Goal: Task Accomplishment & Management: Use online tool/utility

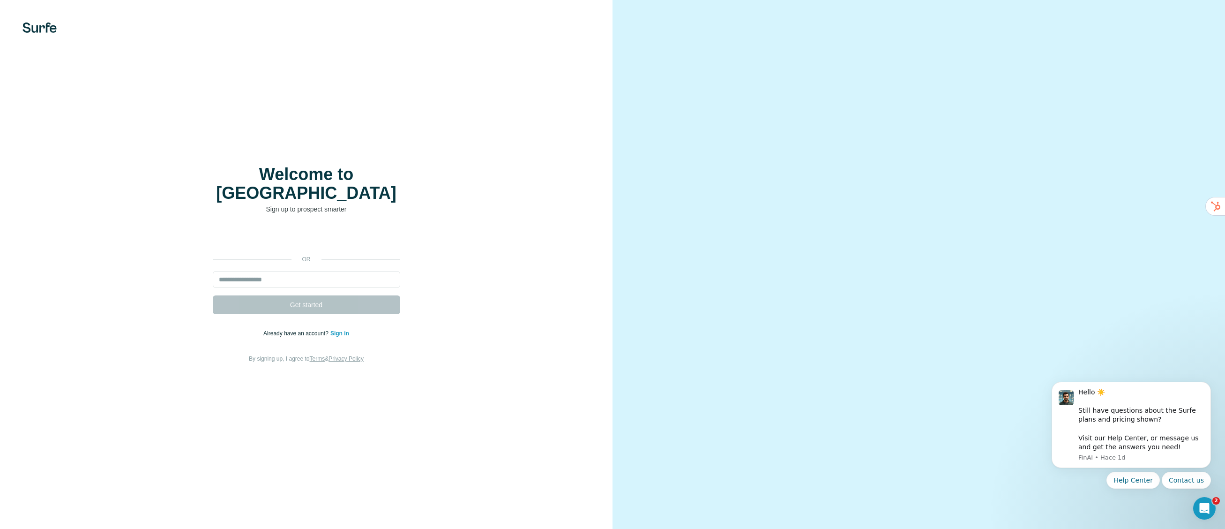
click at [597, 325] on div "Welcome to Surfe Sign up to prospect smarter or Get started Already have an acc…" at bounding box center [306, 264] width 612 height 529
click at [38, 28] on img at bounding box center [39, 27] width 34 height 10
click at [57, 32] on div at bounding box center [306, 27] width 612 height 10
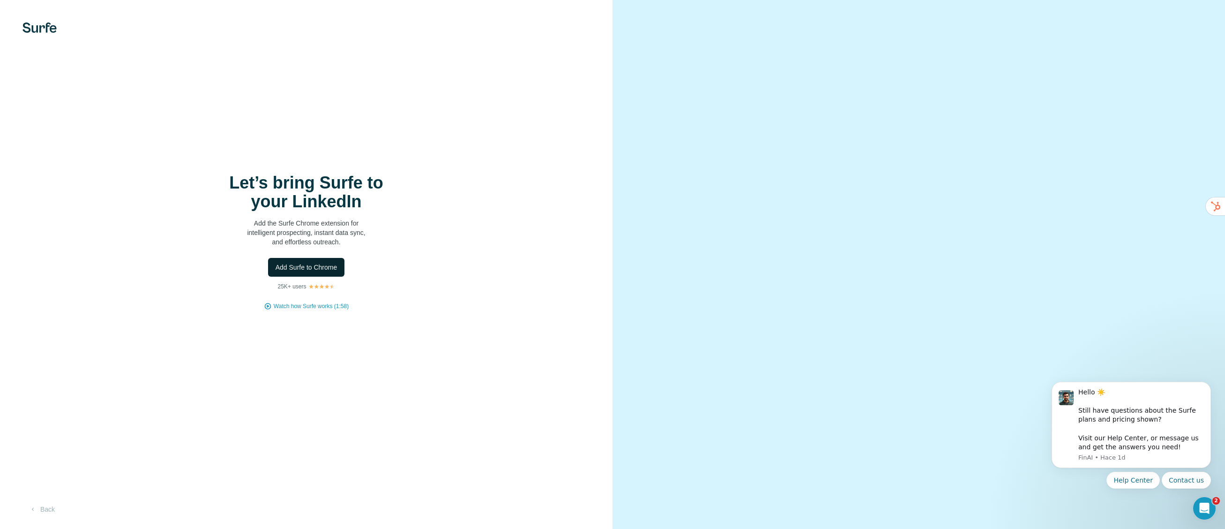
click at [336, 268] on span "Add Surfe to Chrome" at bounding box center [307, 266] width 62 height 9
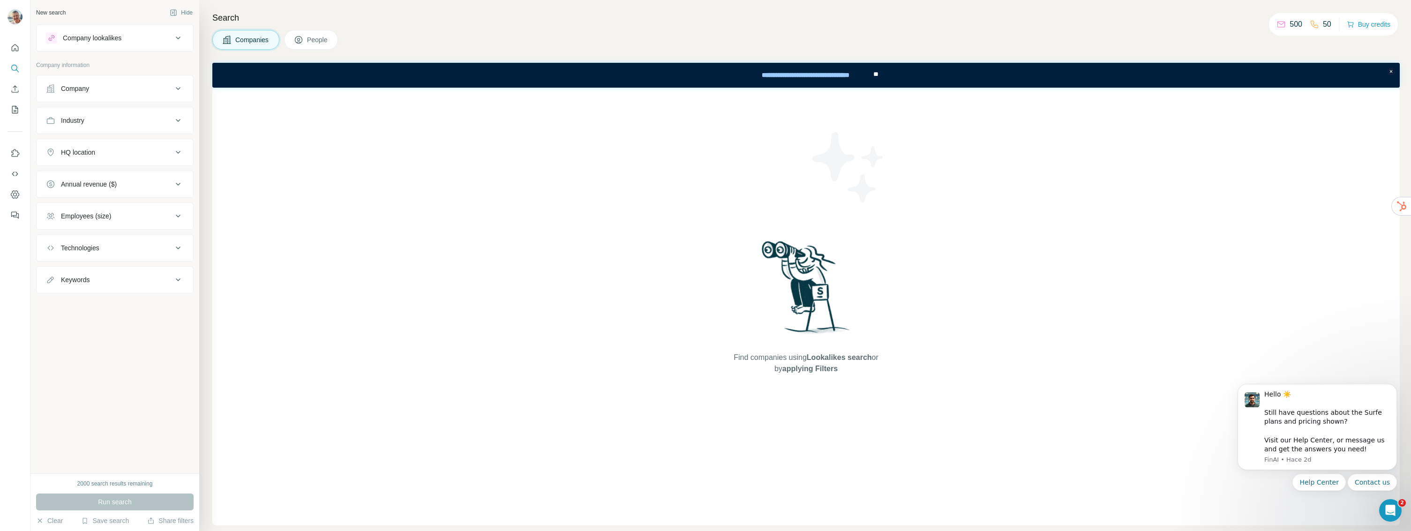
click at [16, 154] on icon "Use Surfe on LinkedIn" at bounding box center [14, 153] width 9 height 9
click at [0, 0] on div at bounding box center [15, 265] width 30 height 531
click at [17, 111] on icon "My lists" at bounding box center [14, 109] width 9 height 9
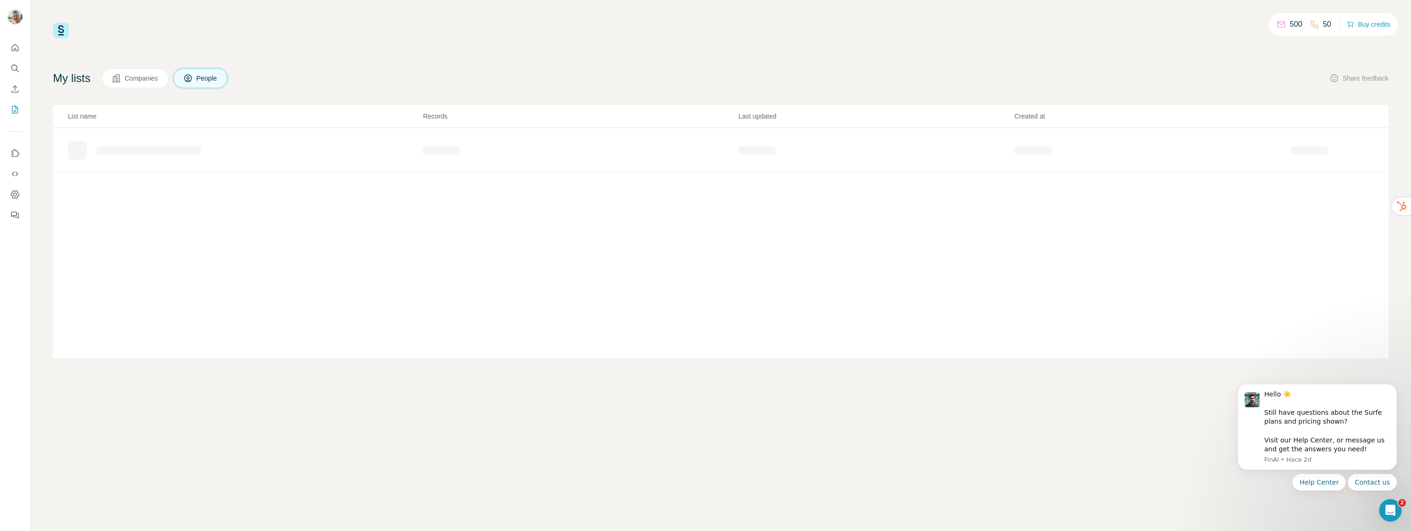
click at [17, 91] on icon "Enrich CSV" at bounding box center [14, 88] width 9 height 9
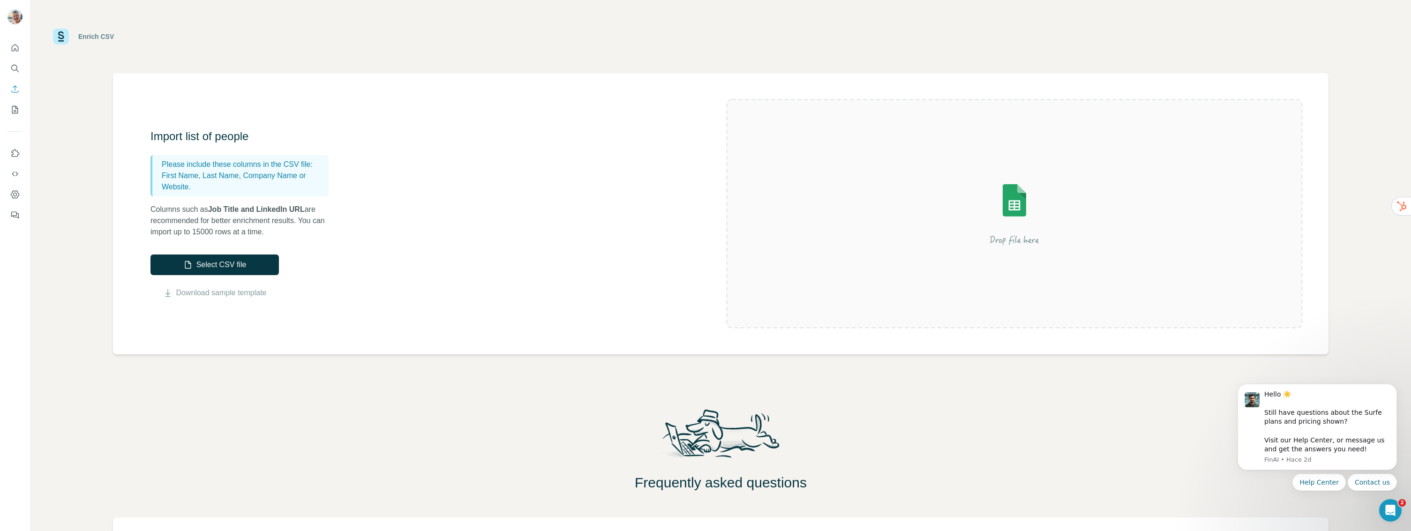
click at [18, 174] on icon "Use Surfe API" at bounding box center [14, 173] width 9 height 9
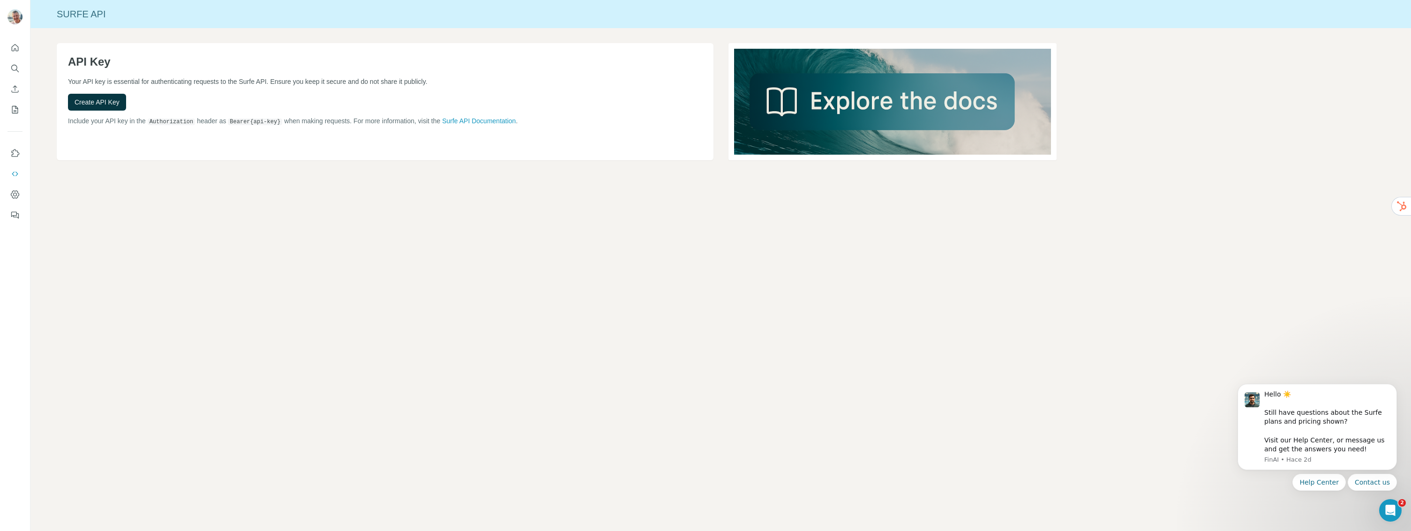
click at [20, 49] on button "Quick start" at bounding box center [14, 47] width 15 height 17
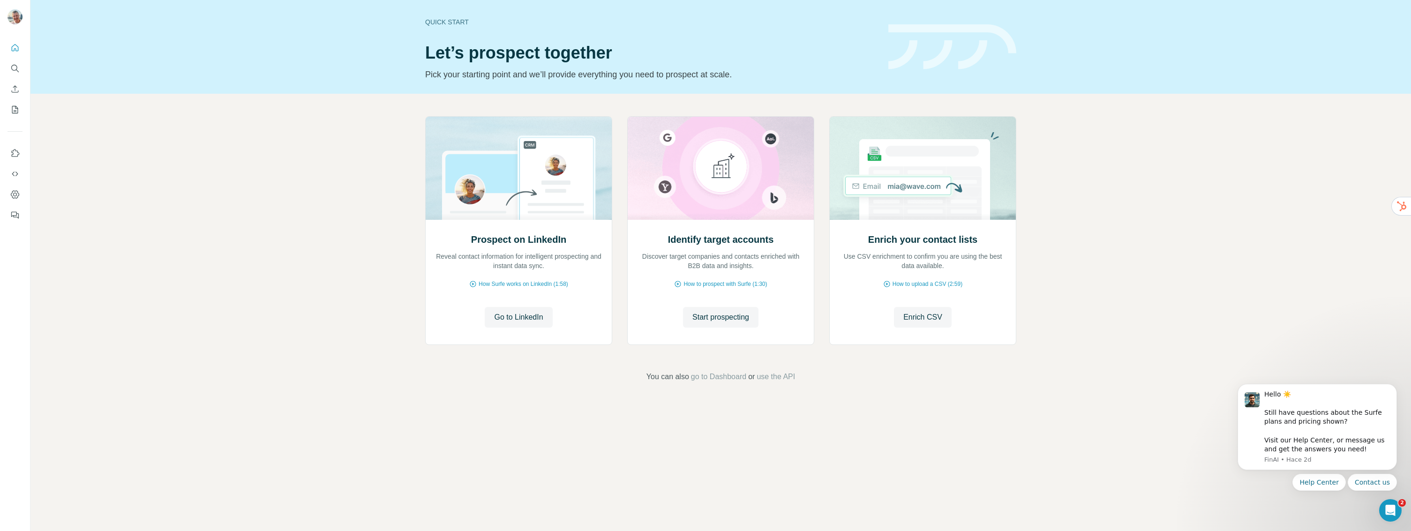
click at [16, 73] on icon "Search" at bounding box center [14, 68] width 9 height 9
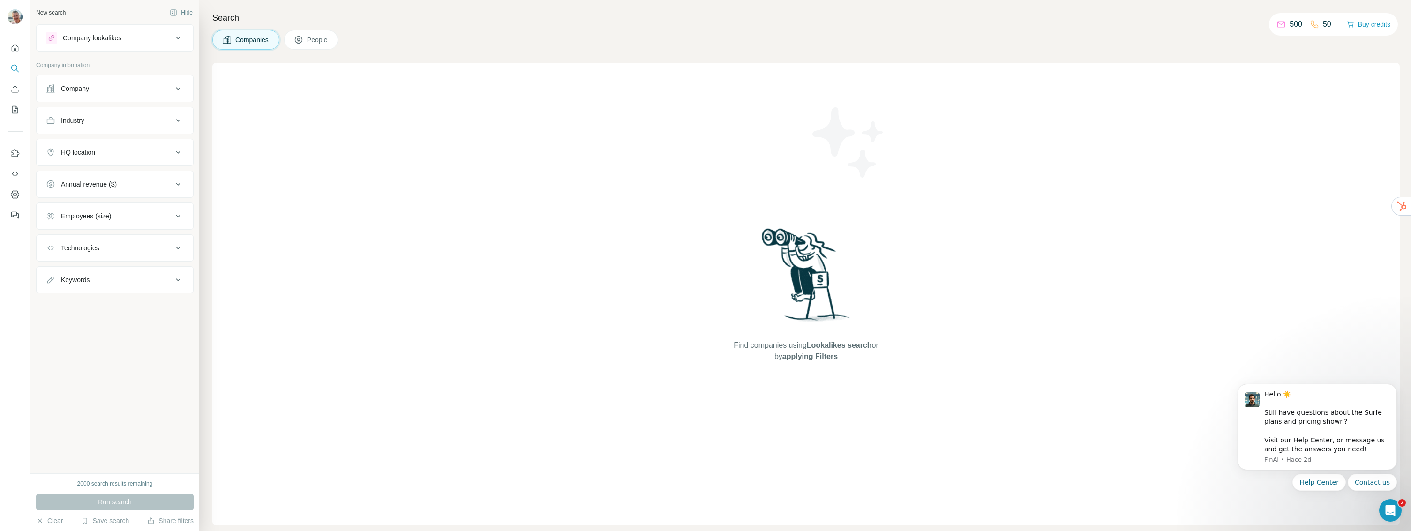
click at [16, 88] on icon "Enrich CSV" at bounding box center [14, 88] width 9 height 9
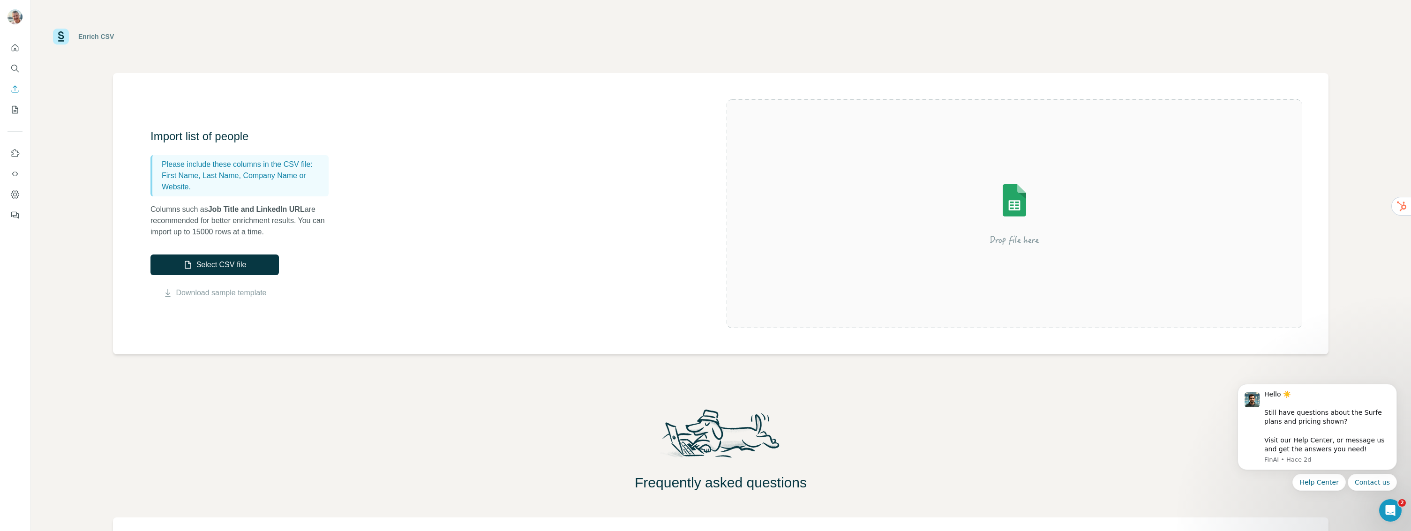
click at [15, 218] on icon "Feedback" at bounding box center [14, 214] width 9 height 9
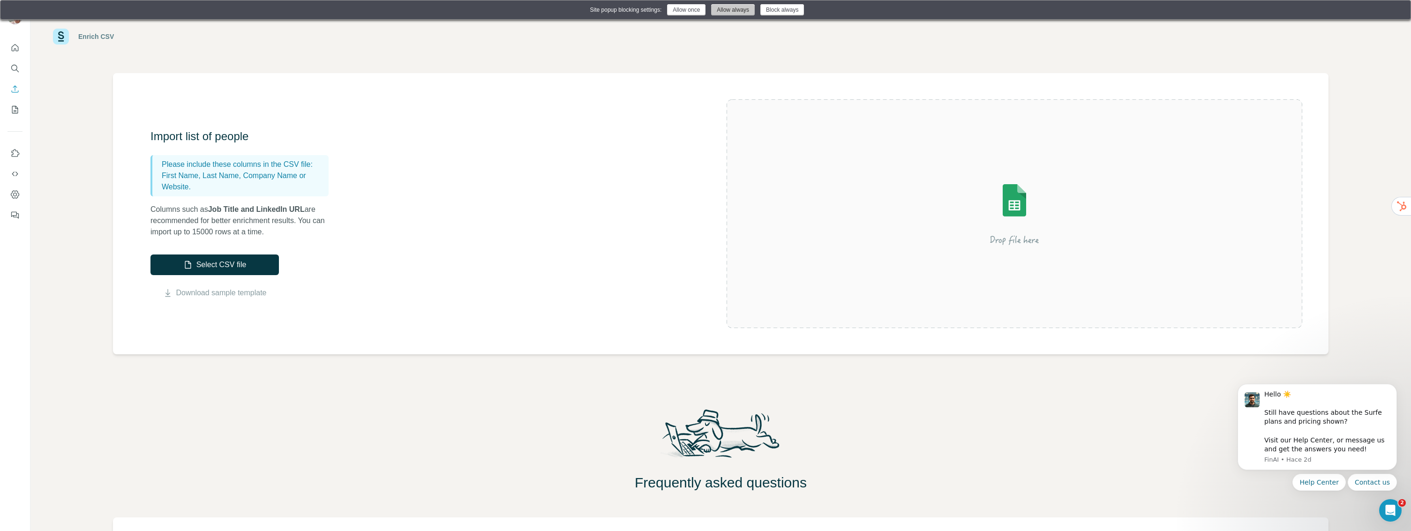
click at [739, 11] on button "Allow always" at bounding box center [733, 9] width 44 height 11
click at [739, 11] on div "Enrich CSV" at bounding box center [720, 36] width 1380 height 73
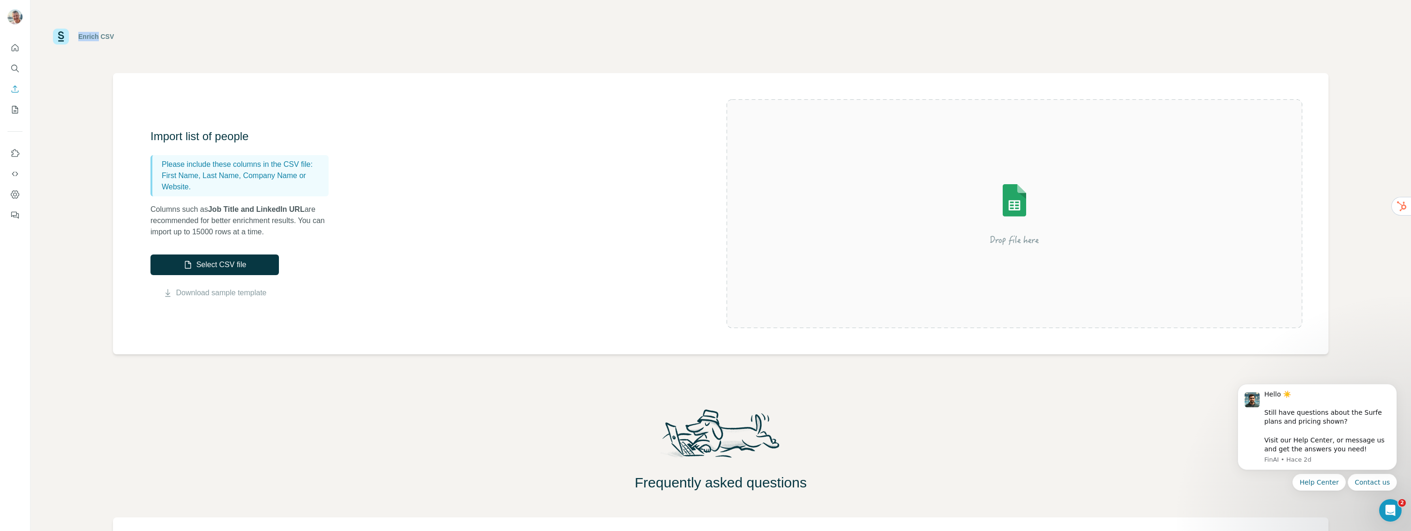
click at [16, 67] on icon "Search" at bounding box center [14, 68] width 6 height 6
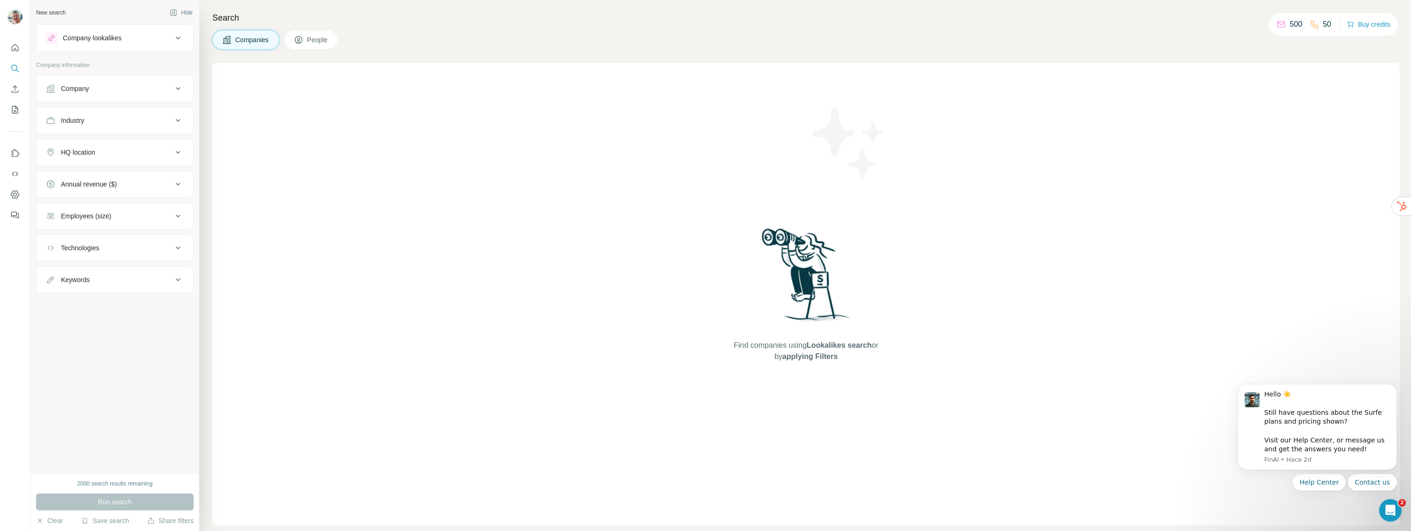
click at [15, 50] on icon "Quick start" at bounding box center [14, 47] width 9 height 9
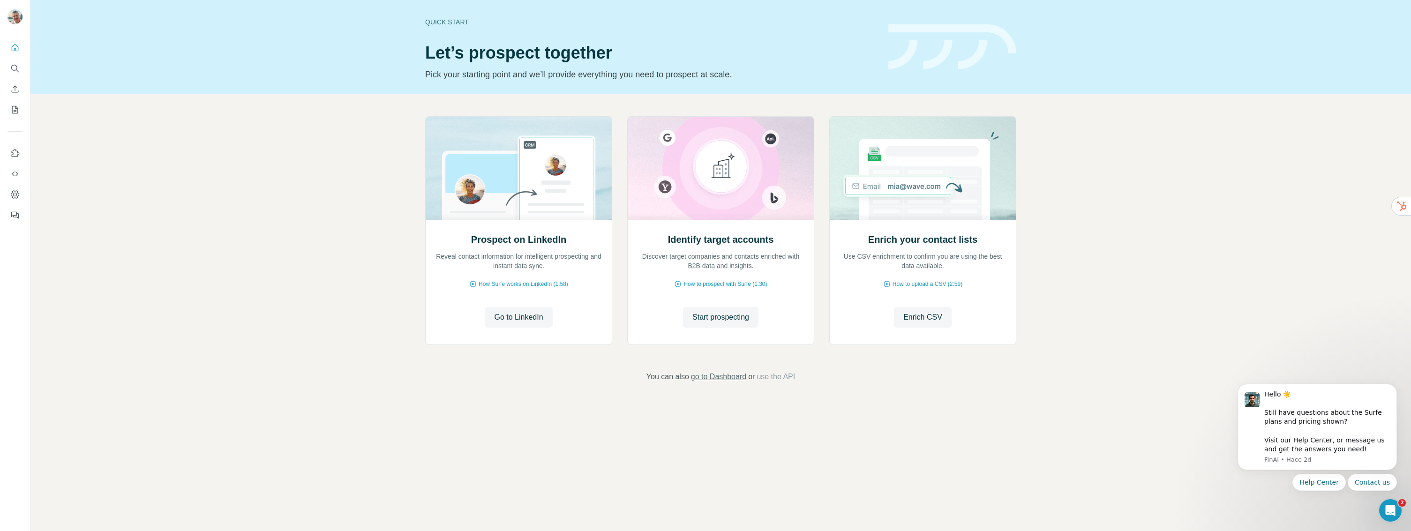
click at [733, 380] on span "go to Dashboard" at bounding box center [718, 376] width 55 height 11
click at [0, 0] on div "Quick start Let’s prospect together Pick your starting point and we’ll provide …" at bounding box center [705, 265] width 1411 height 531
